Goal: Task Accomplishment & Management: Manage account settings

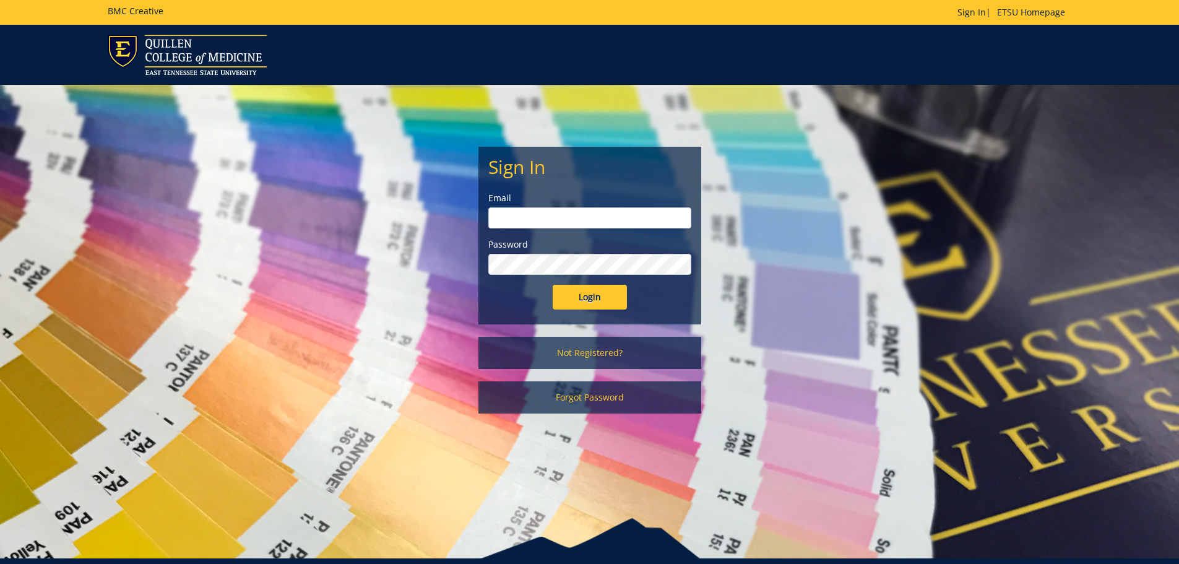
type input "groveh@etsu.edu"
click at [585, 303] on input "Login" at bounding box center [590, 297] width 74 height 25
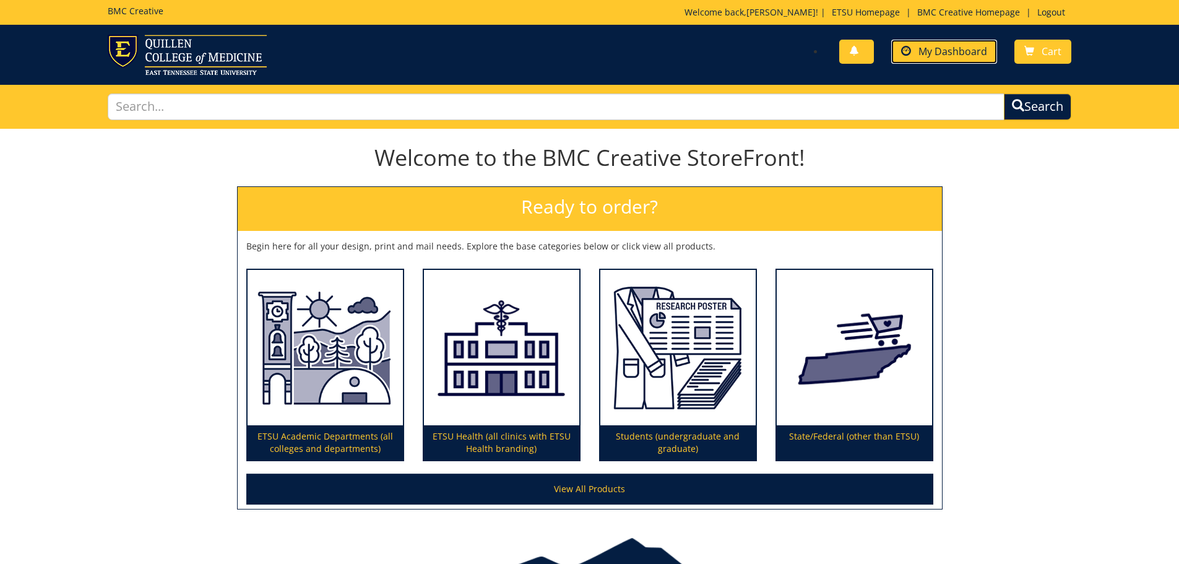
click at [919, 50] on link "My Dashboard" at bounding box center [944, 52] width 106 height 24
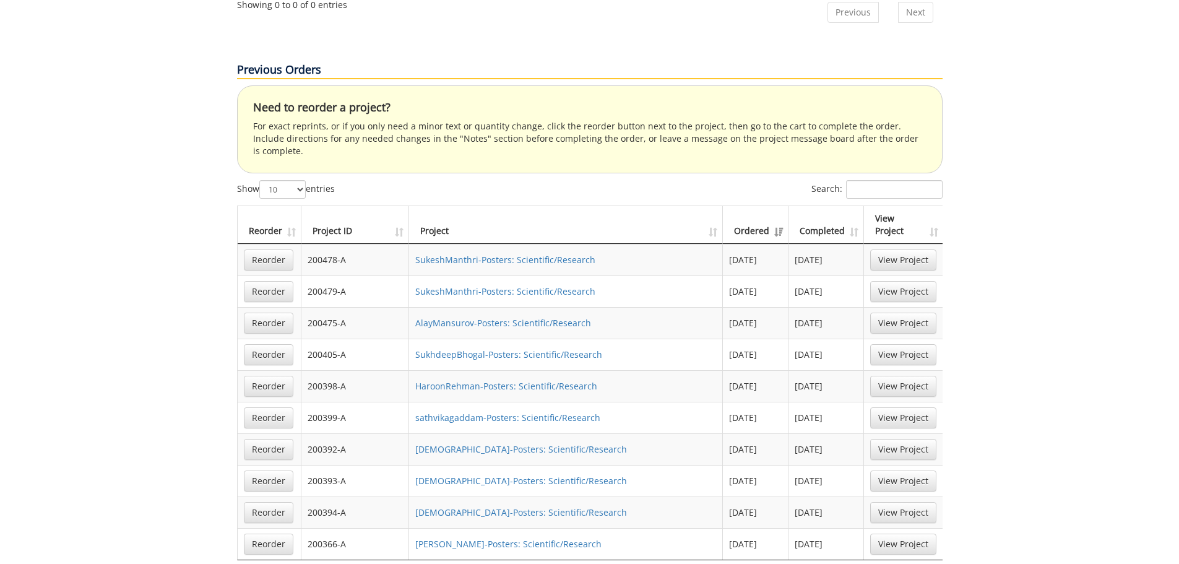
scroll to position [495, 0]
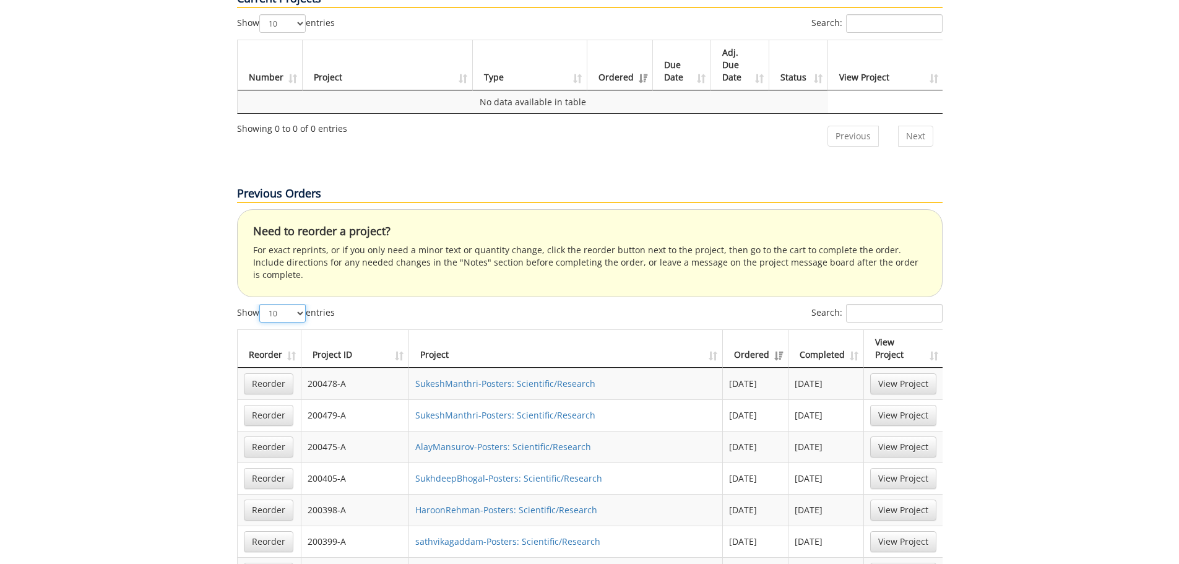
click at [303, 304] on select "10 25 50 100" at bounding box center [282, 313] width 46 height 19
select select "100"
click at [261, 304] on select "10 25 50 100" at bounding box center [282, 313] width 46 height 19
click at [394, 330] on th "Project ID" at bounding box center [354, 349] width 107 height 38
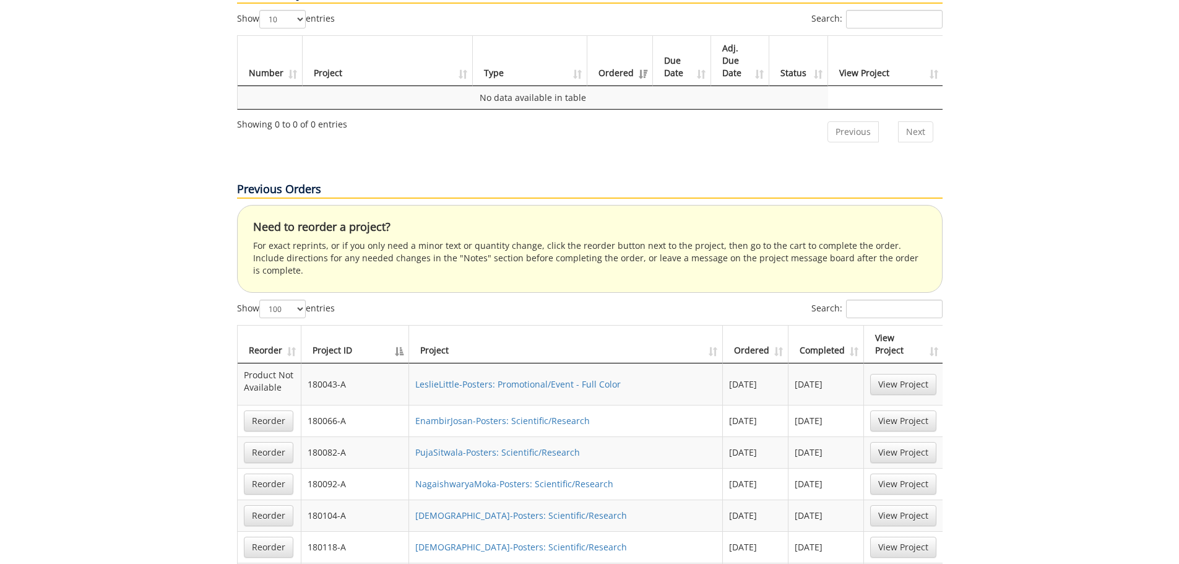
scroll to position [517, 0]
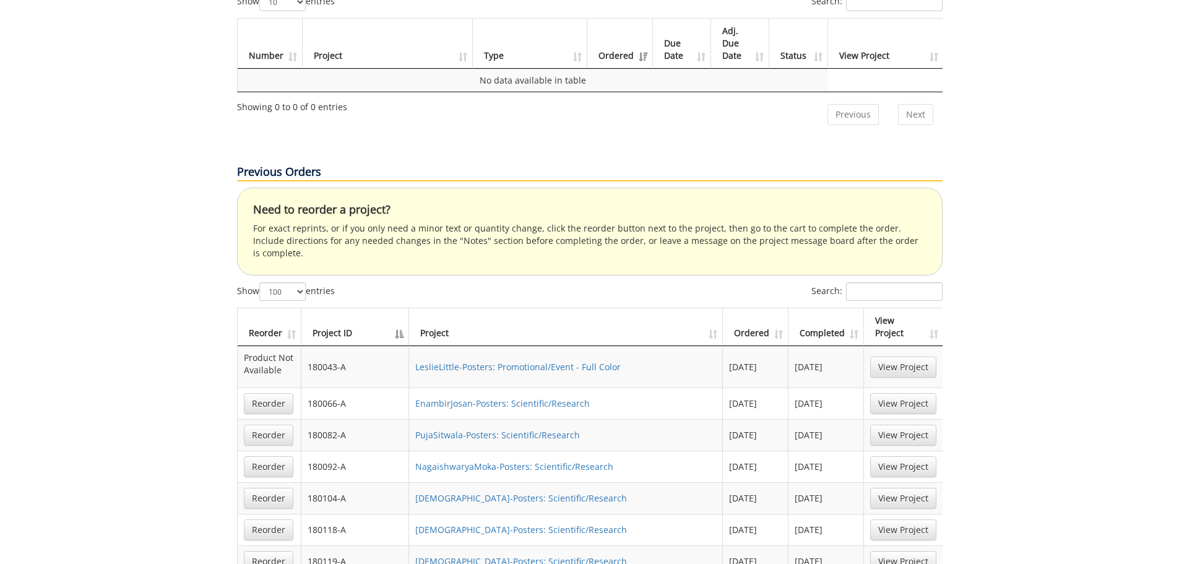
click at [291, 308] on th "Reorder" at bounding box center [270, 327] width 64 height 38
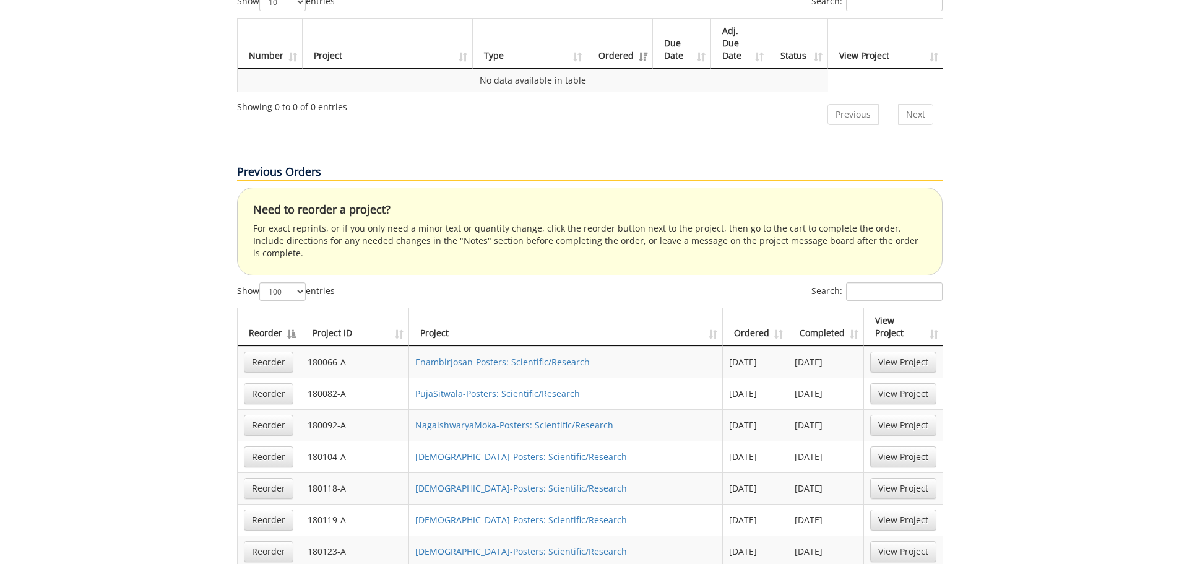
click at [291, 308] on th "Reorder" at bounding box center [270, 327] width 64 height 38
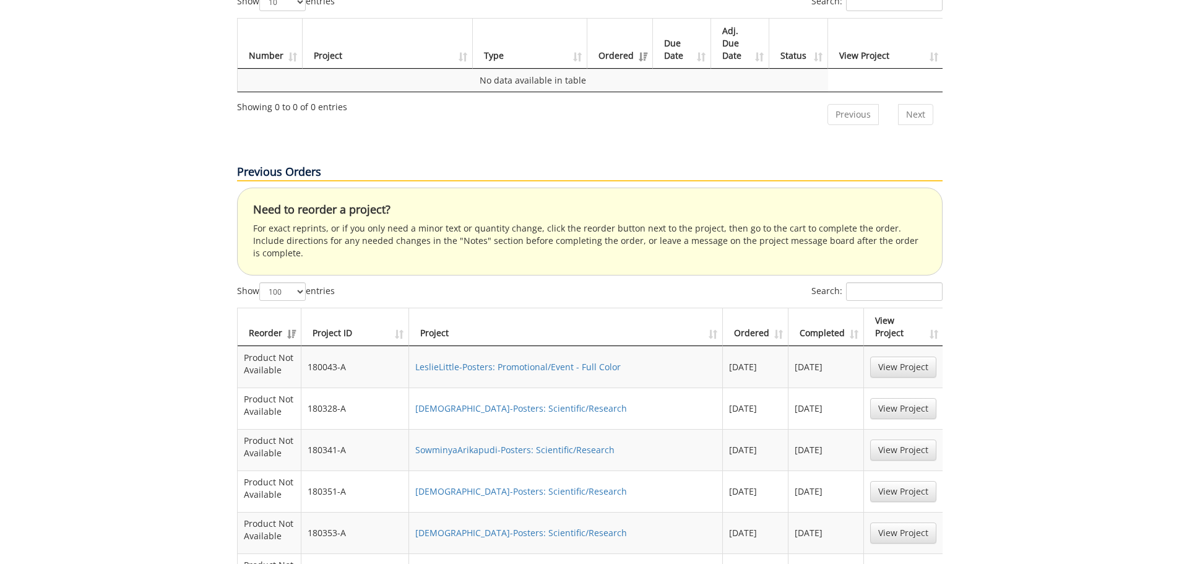
click at [291, 308] on th "Reorder" at bounding box center [270, 327] width 64 height 38
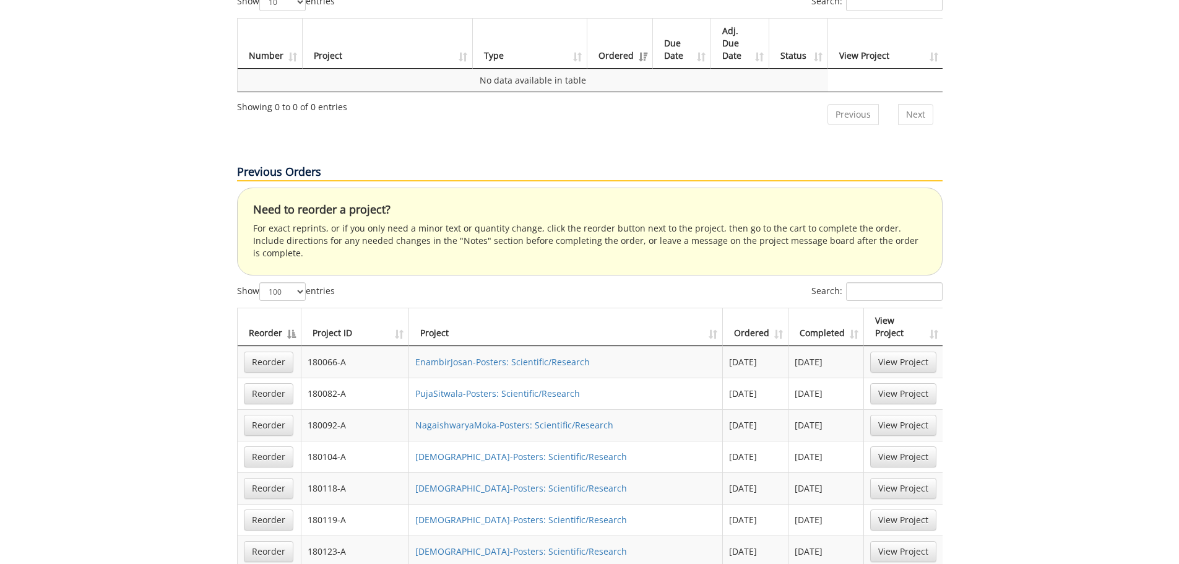
click at [400, 308] on th "Project ID" at bounding box center [355, 327] width 108 height 38
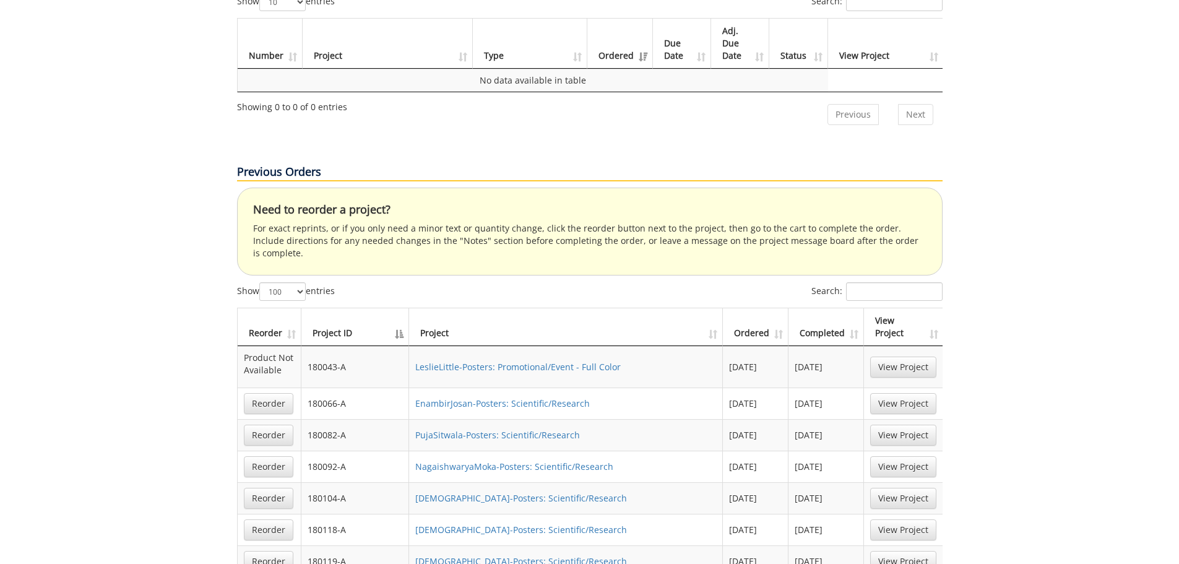
click at [400, 308] on th "Project ID" at bounding box center [355, 327] width 108 height 38
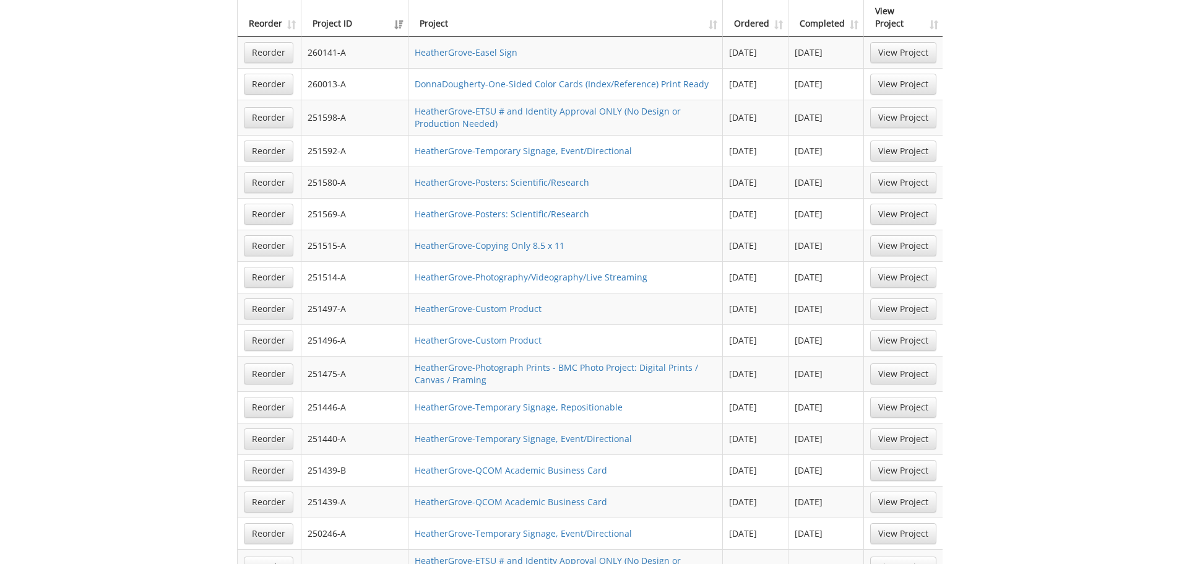
scroll to position [888, 0]
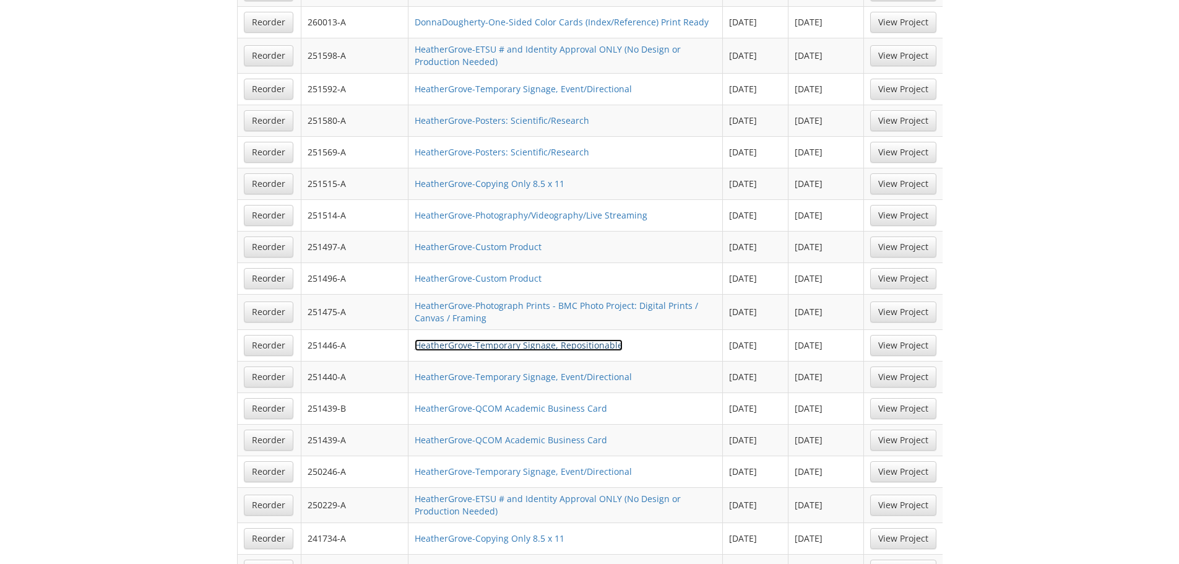
click at [475, 339] on link "HeatherGrove-Temporary Signage, Repositionable" at bounding box center [519, 345] width 208 height 12
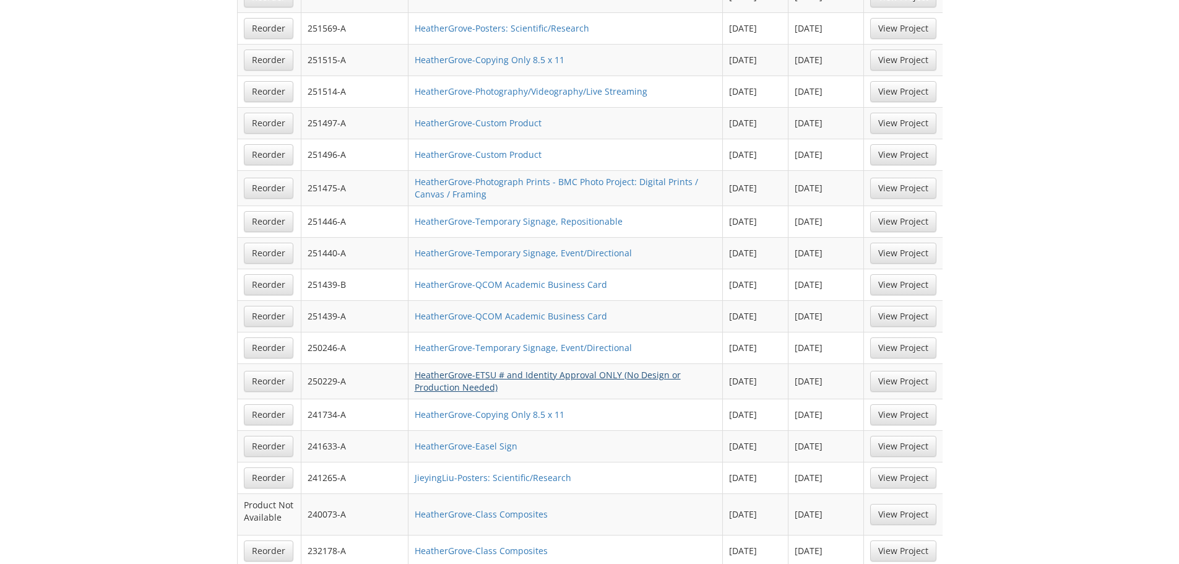
scroll to position [950, 0]
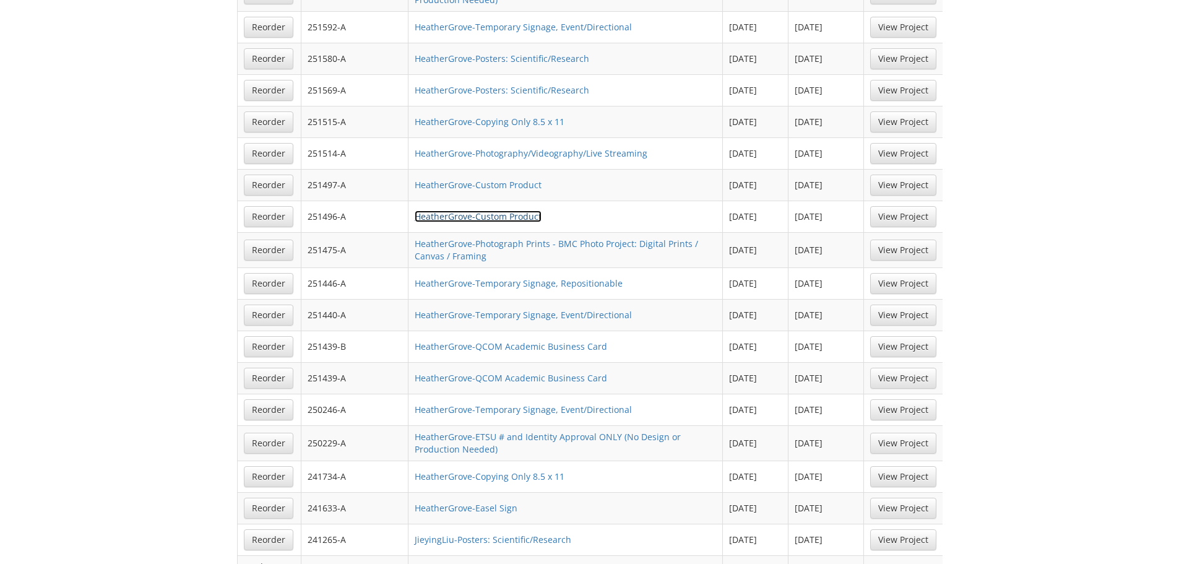
click at [504, 210] on link "HeatherGrove-Custom Product" at bounding box center [478, 216] width 127 height 12
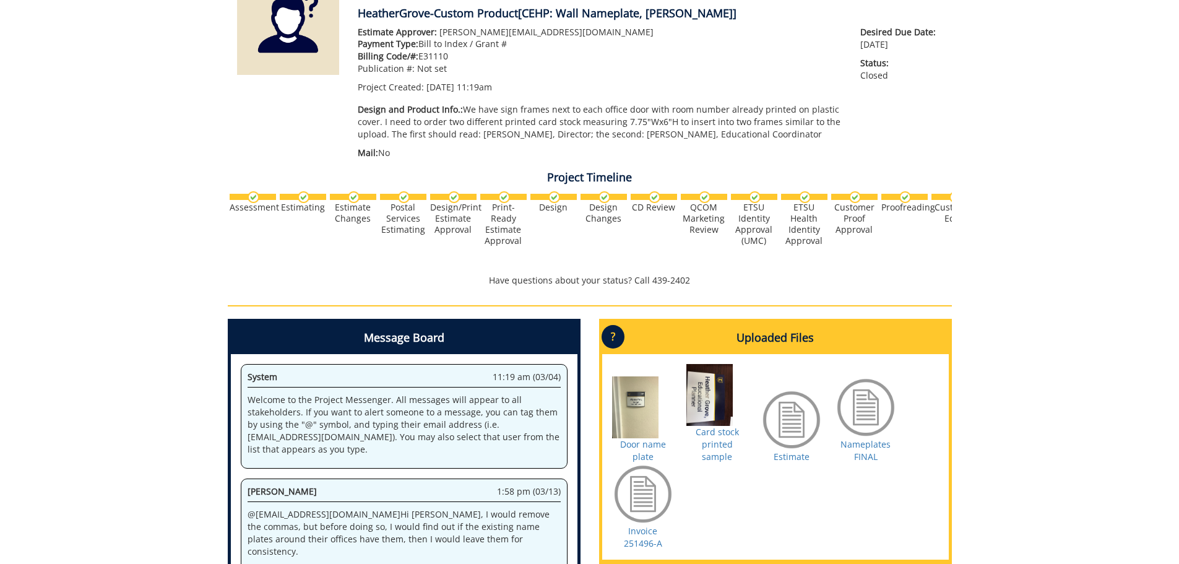
scroll to position [248, 0]
